Goal: Contribute content: Contribute content

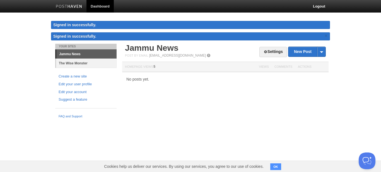
click at [78, 63] on link "The Wise Monster" at bounding box center [86, 63] width 61 height 9
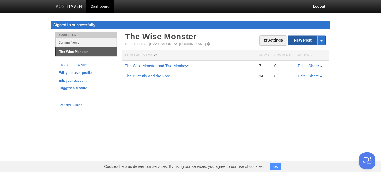
click at [306, 42] on link "New Post" at bounding box center [306, 40] width 37 height 10
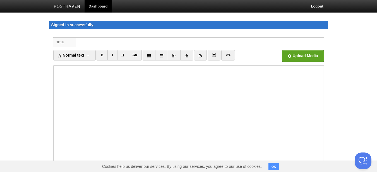
click at [337, 54] on body "Dashboard Logout Signed in successfully. Signed in successfully. × Your Sites J…" at bounding box center [188, 123] width 377 height 247
click at [172, 44] on input "Title" at bounding box center [200, 42] width 248 height 9
paste input "The Light That Lives in Everyone"
type input "The Light That Lives in Everyone"
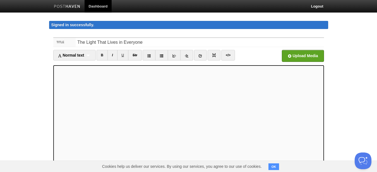
scroll to position [25, 0]
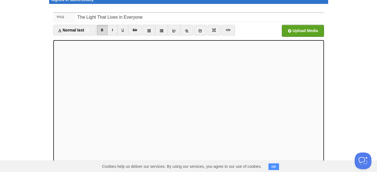
click at [355, 68] on body "Dashboard Logout Signed in successfully. Signed in successfully. × Your Sites J…" at bounding box center [188, 98] width 377 height 247
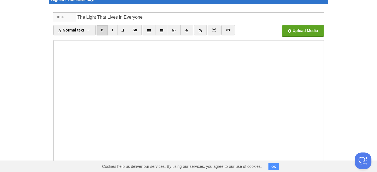
click at [346, 71] on body "Dashboard Logout Signed in successfully. Signed in successfully. × Your Sites J…" at bounding box center [188, 98] width 377 height 247
click at [341, 95] on body "Dashboard Logout Signed in successfully. Signed in successfully. × Your Sites J…" at bounding box center [188, 98] width 377 height 247
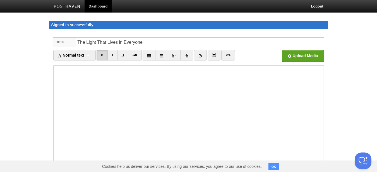
scroll to position [76, 0]
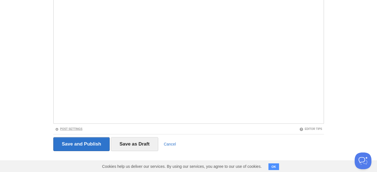
click at [77, 128] on link "Post Settings" at bounding box center [69, 128] width 28 height 3
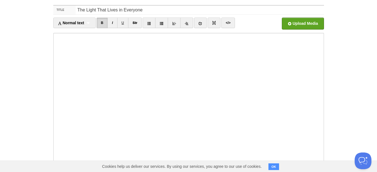
scroll to position [0, 0]
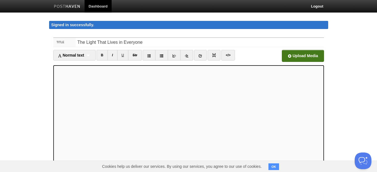
click at [306, 54] on input "file" at bounding box center [134, 57] width 422 height 28
click at [305, 54] on input "file" at bounding box center [134, 57] width 422 height 28
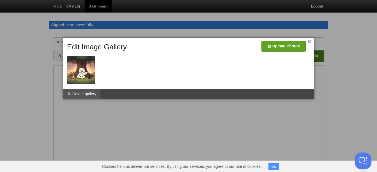
click at [85, 93] on li "Delete gallery" at bounding box center [82, 94] width 38 height 11
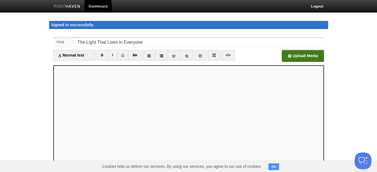
click at [304, 54] on input "file" at bounding box center [134, 57] width 422 height 28
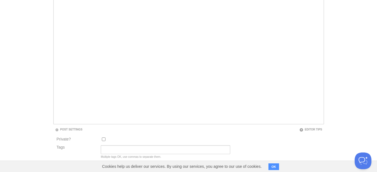
scroll to position [131, 0]
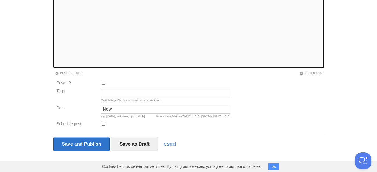
click at [333, 76] on body "Dashboard Logout Signed in successfully. Signed in successfully. × Your Sites J…" at bounding box center [188, 20] width 377 height 303
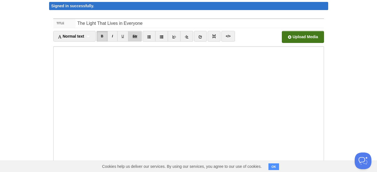
scroll to position [0, 0]
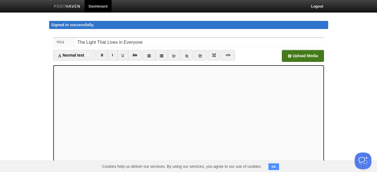
click at [309, 57] on input "file" at bounding box center [134, 57] width 422 height 28
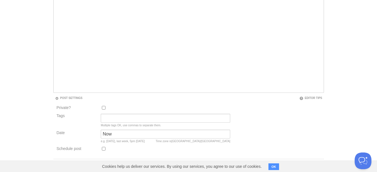
scroll to position [131, 0]
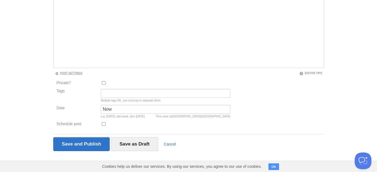
click at [66, 72] on link "Post Settings" at bounding box center [69, 73] width 28 height 3
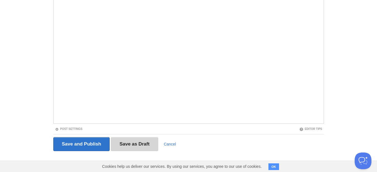
click at [133, 141] on input "Save as Draft" at bounding box center [134, 144] width 47 height 14
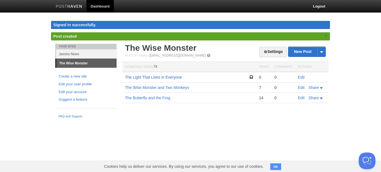
click at [169, 78] on link "The Light That Lives in Everyone" at bounding box center [153, 77] width 57 height 4
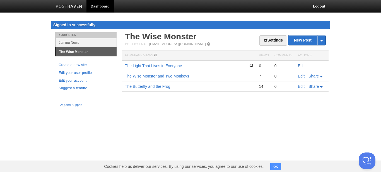
click at [303, 66] on link "Edit" at bounding box center [301, 66] width 7 height 4
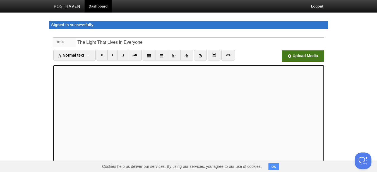
click at [296, 57] on input "file" at bounding box center [134, 57] width 422 height 28
click at [276, 168] on button "OK" at bounding box center [273, 166] width 11 height 7
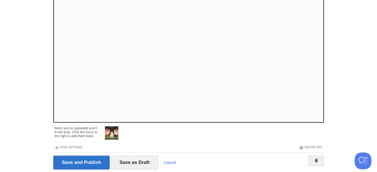
scroll to position [95, 0]
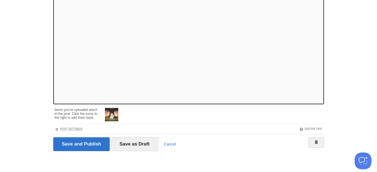
click at [74, 130] on link "Post Settings" at bounding box center [69, 128] width 28 height 3
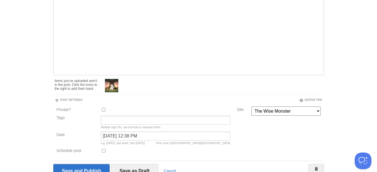
scroll to position [151, 0]
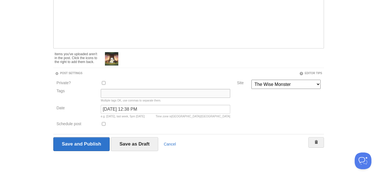
click at [122, 91] on input "Tags" at bounding box center [165, 93] width 129 height 9
type input "story,light"
click at [293, 103] on div "Private? Tags story,light Multiple tags OK, use commas to separate them. Date O…" at bounding box center [188, 105] width 271 height 50
click at [294, 83] on select "The Wise Monster Jammu News" at bounding box center [285, 84] width 69 height 9
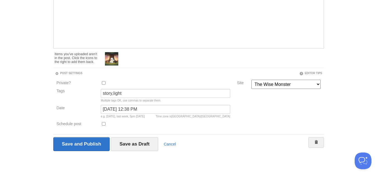
click at [339, 97] on body "Dashboard Logout Signed in successfully. Signed in successfully. × Post created…" at bounding box center [188, 10] width 377 height 323
click at [82, 144] on input "Save and Publish" at bounding box center [81, 144] width 57 height 14
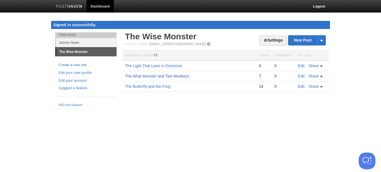
click at [168, 77] on link "The Wise Monster and Two Monkeys" at bounding box center [157, 76] width 64 height 4
click at [164, 67] on link "The Light That Lives in Everyone" at bounding box center [153, 66] width 57 height 4
click at [296, 110] on html "Dashboard Logout Signed in successfully. Signed in successfully. × Post created…" at bounding box center [190, 55] width 381 height 110
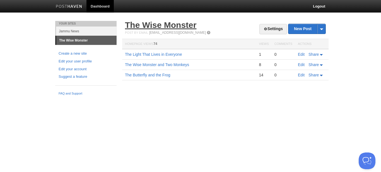
click at [178, 22] on link "The Wise Monster" at bounding box center [160, 24] width 71 height 9
click at [272, 28] on link "Settings" at bounding box center [273, 29] width 28 height 10
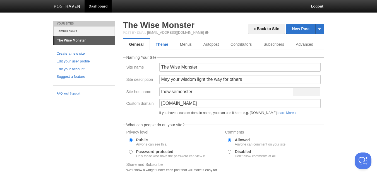
click at [166, 47] on link "Theme" at bounding box center [162, 44] width 24 height 11
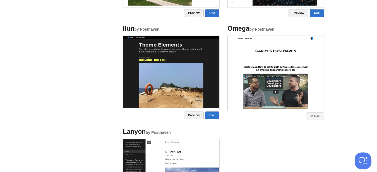
scroll to position [446, 0]
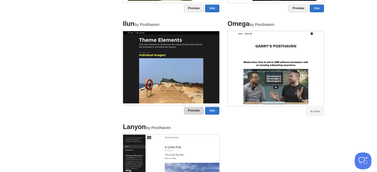
click at [190, 110] on link "Preview" at bounding box center [194, 111] width 20 height 8
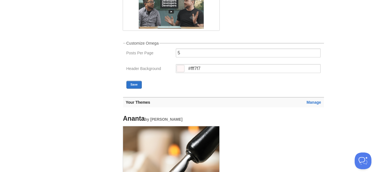
scroll to position [223, 0]
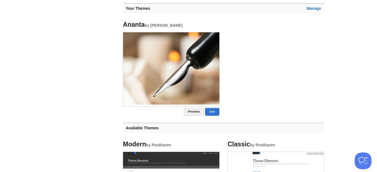
click at [185, 67] on img at bounding box center [171, 68] width 96 height 72
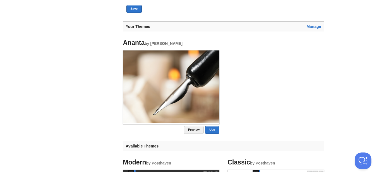
scroll to position [195, 0]
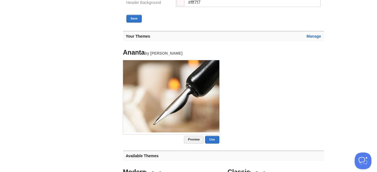
click at [314, 35] on link "Manage" at bounding box center [313, 36] width 15 height 4
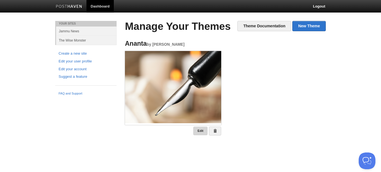
click at [201, 129] on link "Edit" at bounding box center [200, 131] width 14 height 9
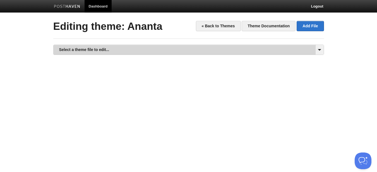
click at [222, 53] on link "Select a theme file to edit..." at bounding box center [189, 50] width 270 height 10
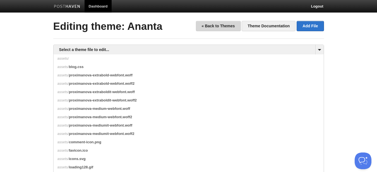
click at [227, 26] on link "« Back to Themes" at bounding box center [218, 26] width 45 height 10
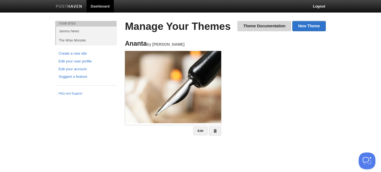
click at [274, 28] on link "Theme Documentation" at bounding box center [264, 26] width 54 height 10
click at [279, 26] on link "Theme Documentation" at bounding box center [264, 26] width 54 height 10
